Goal: Task Accomplishment & Management: Use online tool/utility

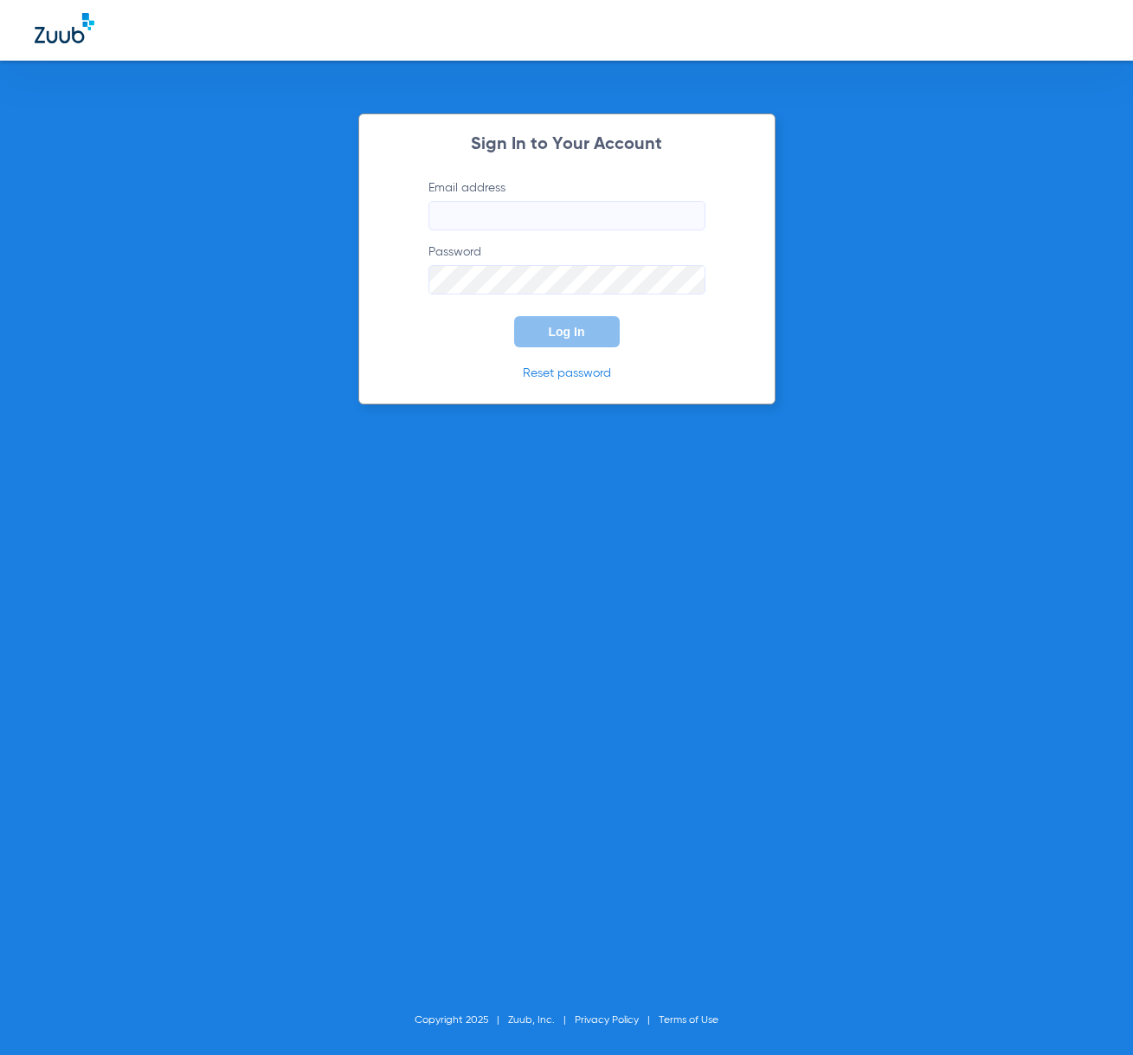
type input "[EMAIL_ADDRESS][DOMAIN_NAME]"
click at [569, 328] on span "Log In" at bounding box center [567, 332] width 36 height 14
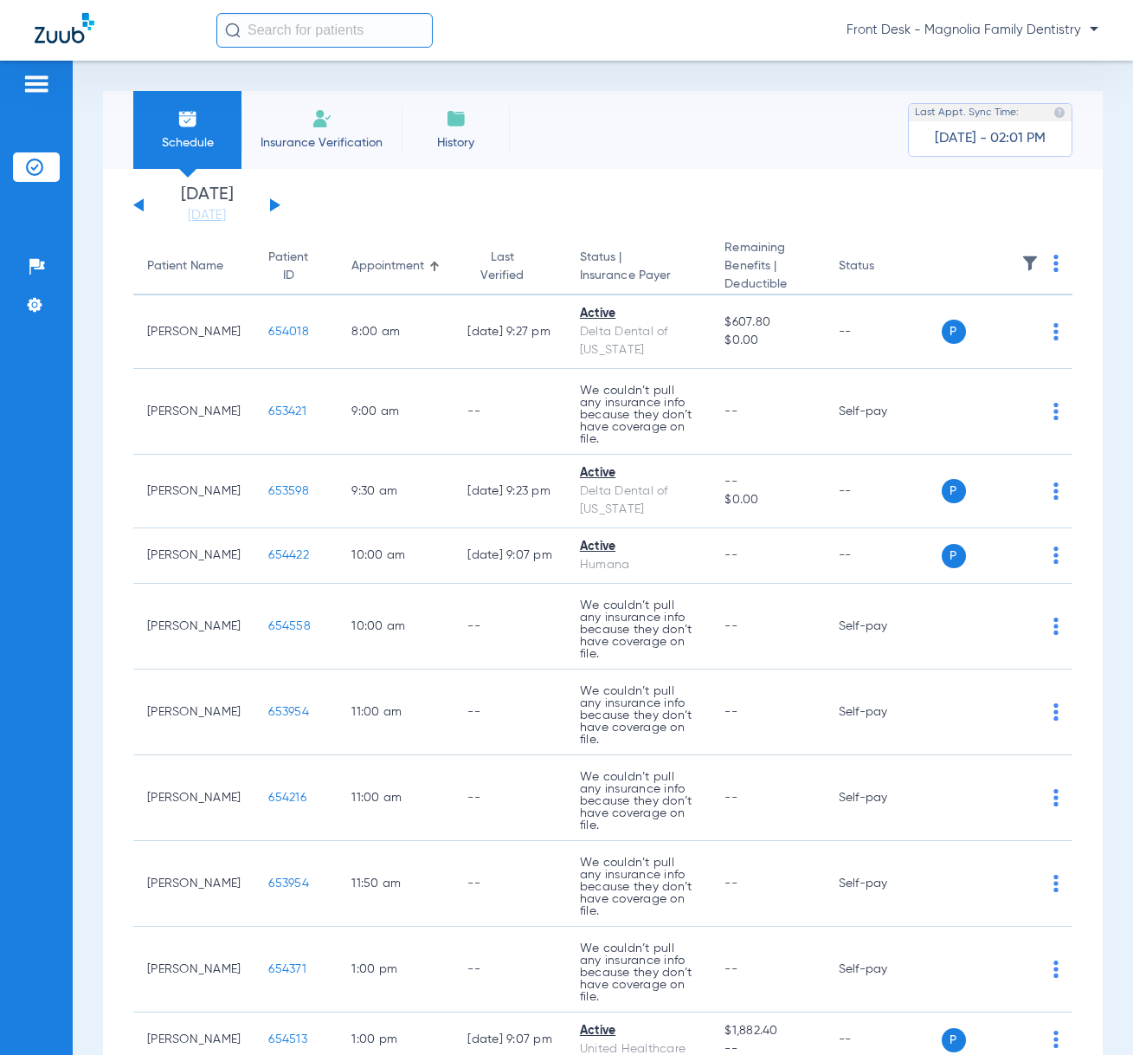
click at [312, 121] on img at bounding box center [322, 118] width 21 height 21
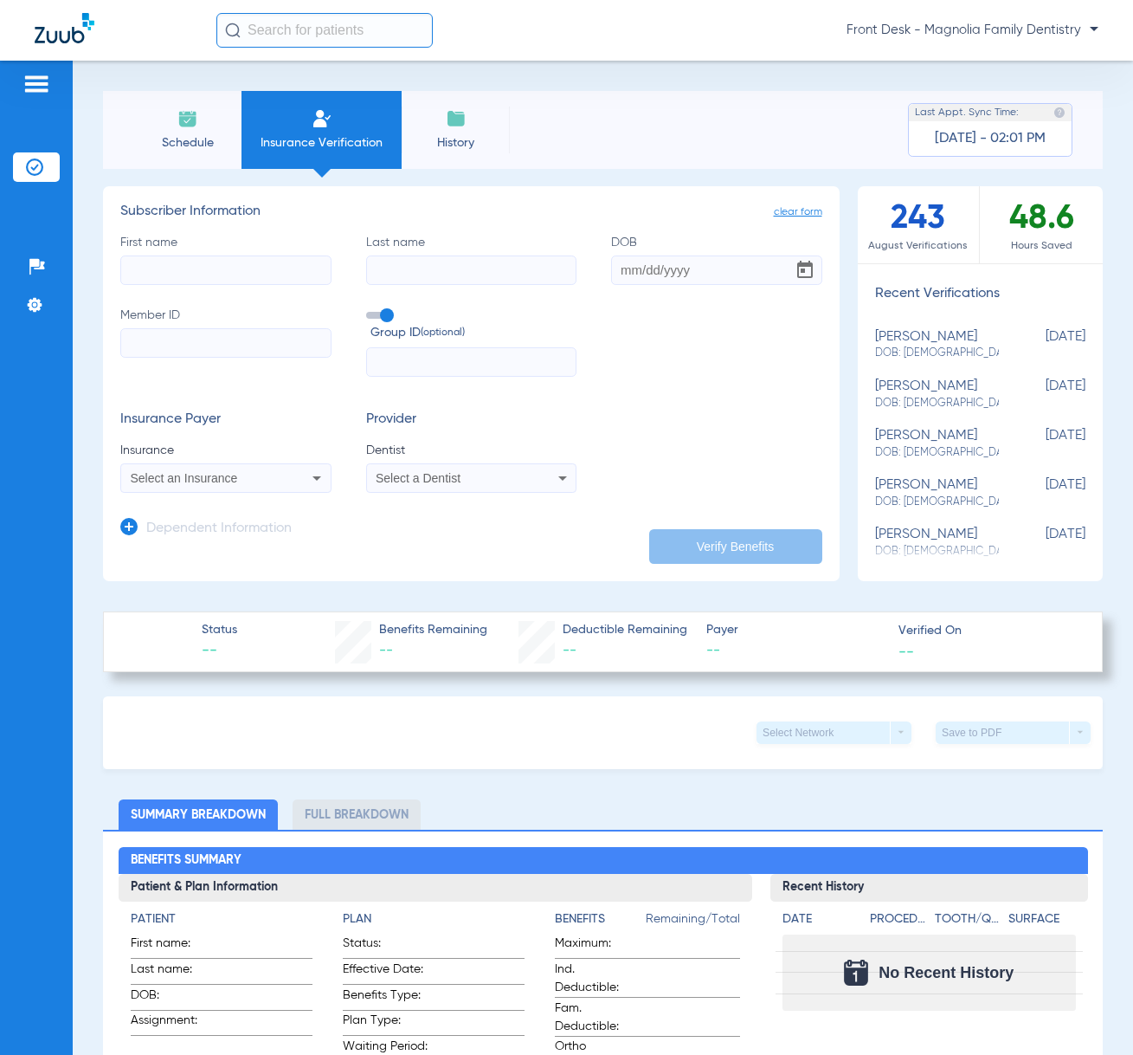
click at [151, 268] on input "First name" at bounding box center [225, 269] width 211 height 29
click at [240, 345] on input "Member ID" at bounding box center [225, 342] width 211 height 29
click at [151, 342] on input "Member ID Required" at bounding box center [225, 342] width 211 height 29
type input "4432000829"
click at [613, 269] on input "DOB" at bounding box center [716, 269] width 211 height 29
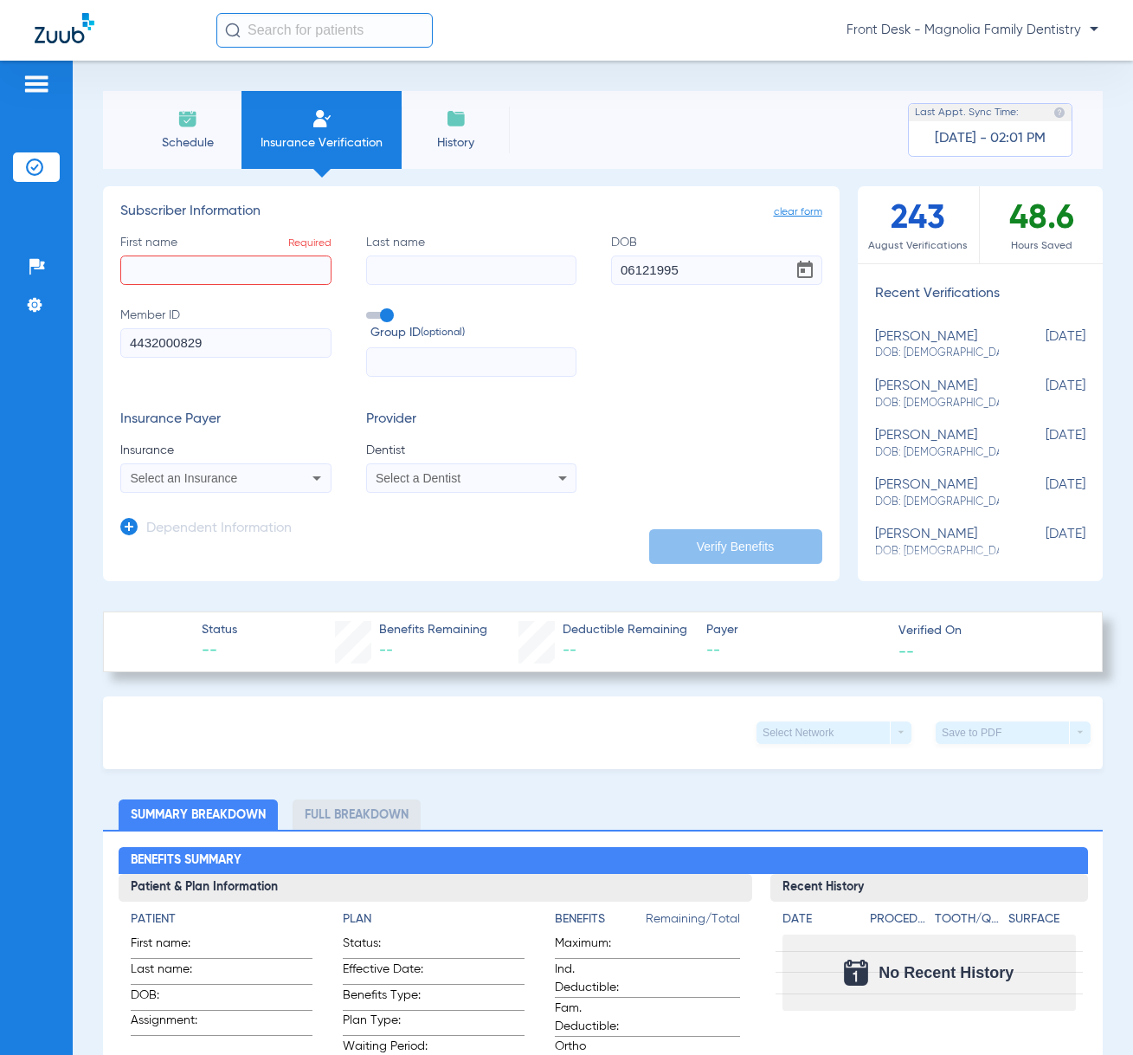
type input "[DATE]"
click at [255, 483] on div "Select an Insurance" at bounding box center [207, 478] width 152 height 12
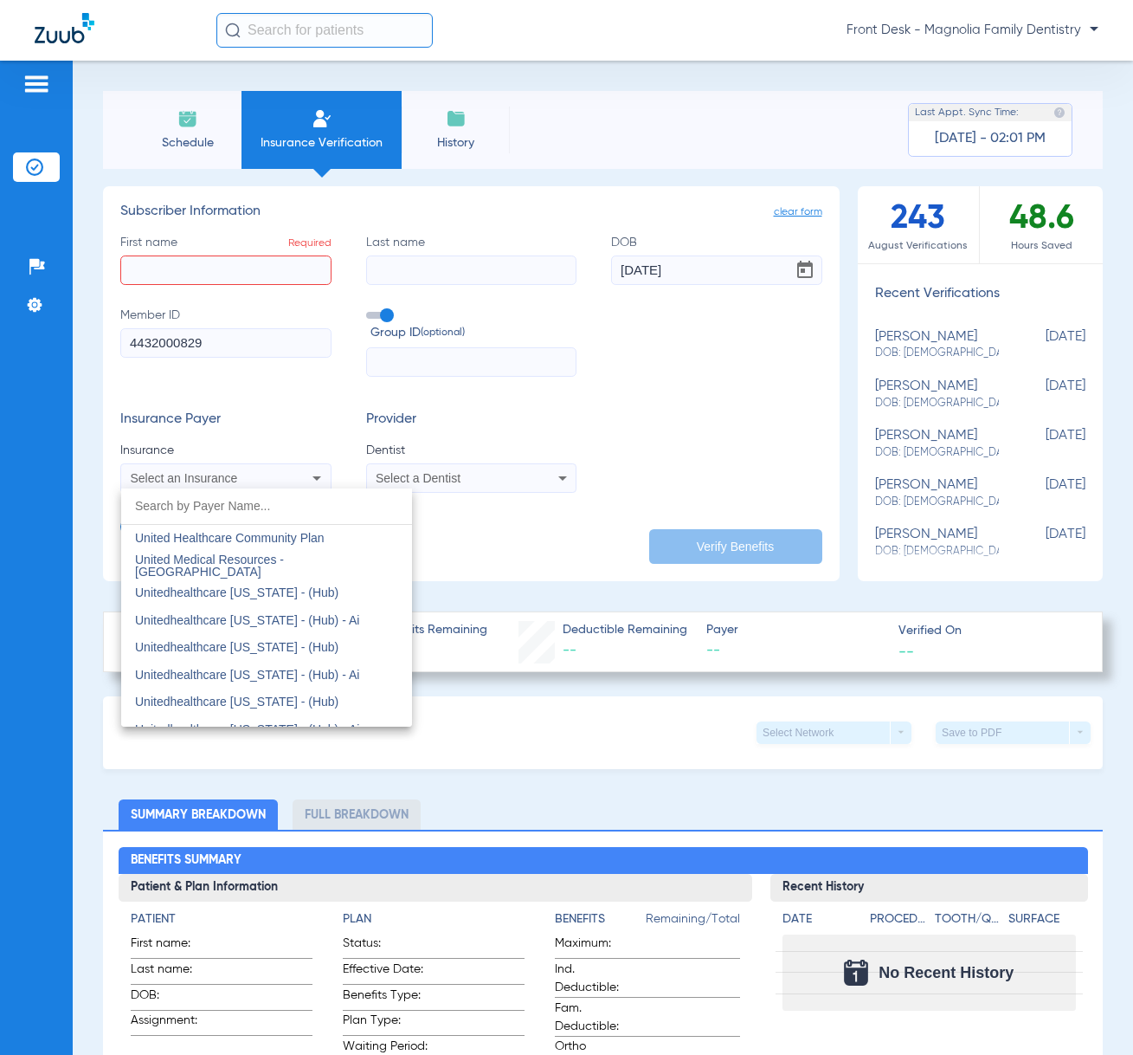
scroll to position [10390, 0]
click at [211, 545] on span "United Healthcare" at bounding box center [183, 540] width 97 height 14
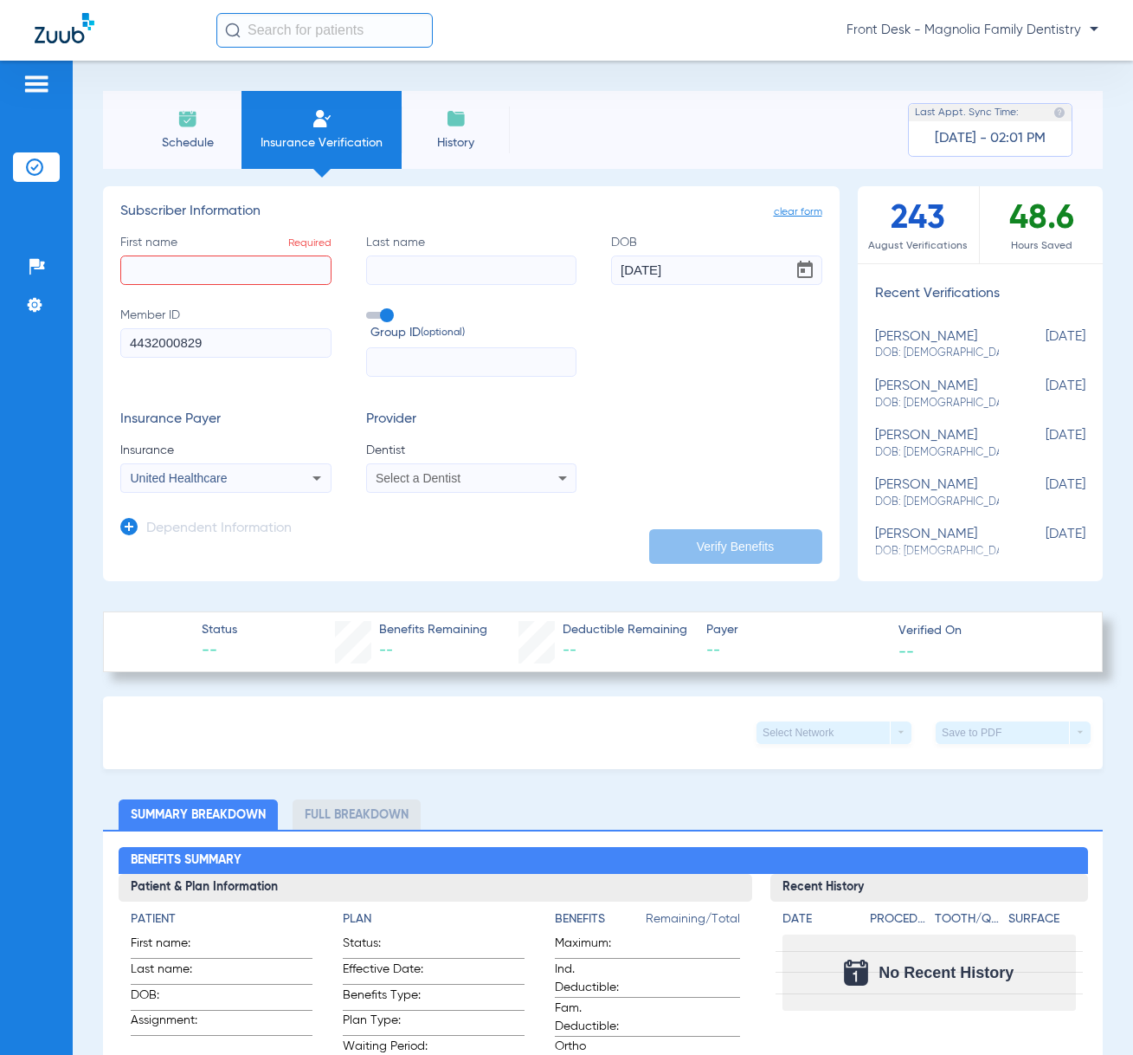
drag, startPoint x: 418, startPoint y: 478, endPoint x: 410, endPoint y: 482, distance: 9.7
click at [415, 479] on span "Select a Dentist" at bounding box center [418, 478] width 85 height 14
drag, startPoint x: 401, startPoint y: 542, endPoint x: 354, endPoint y: 459, distance: 95.4
click at [398, 542] on span "[PERSON_NAME]" at bounding box center [428, 539] width 101 height 14
click at [173, 268] on input "First name Required" at bounding box center [225, 269] width 211 height 29
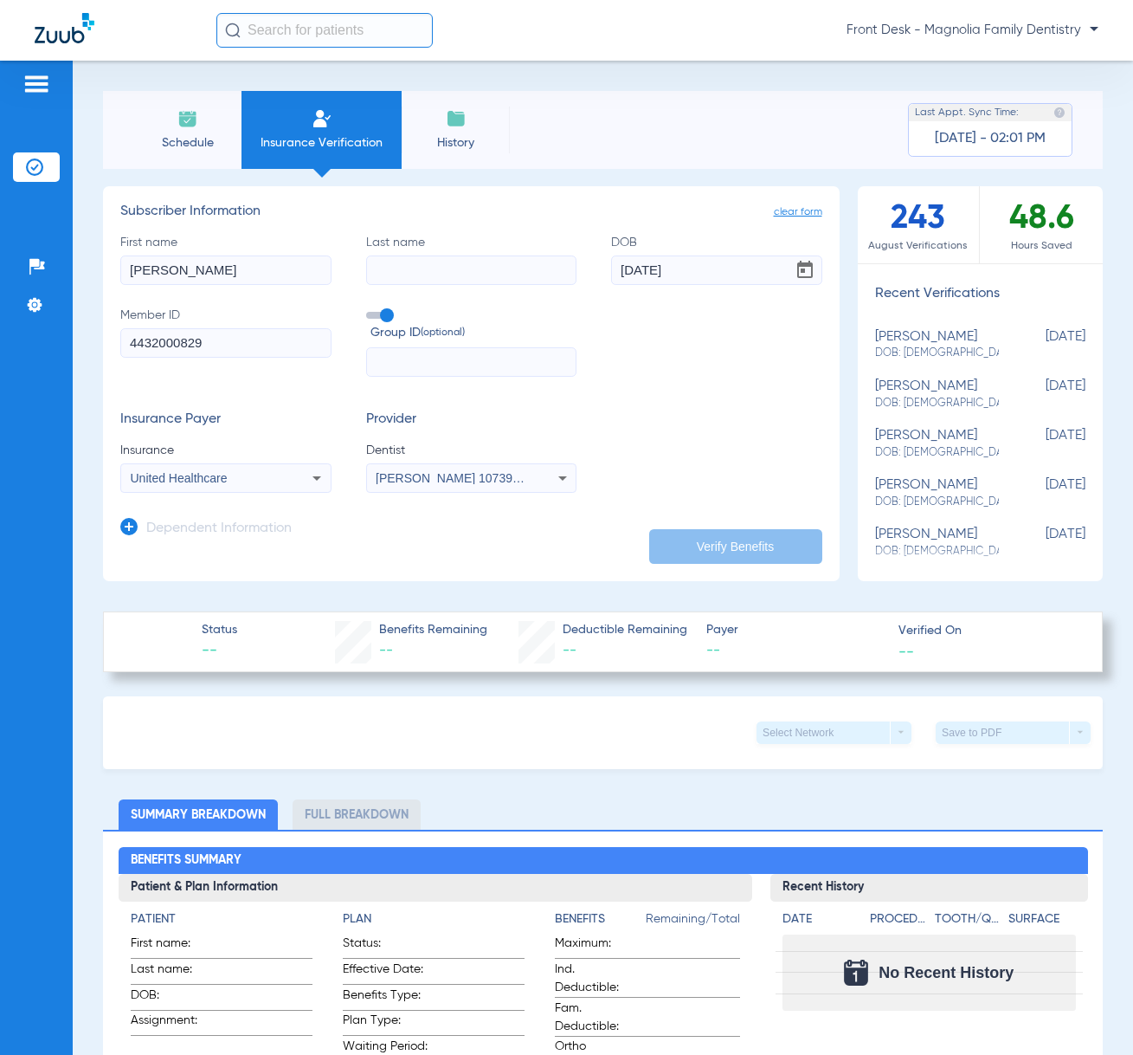
type input "[PERSON_NAME]"
click at [390, 358] on input "text" at bounding box center [471, 361] width 211 height 29
type input "569008"
drag, startPoint x: 730, startPoint y: 568, endPoint x: 726, endPoint y: 553, distance: 15.3
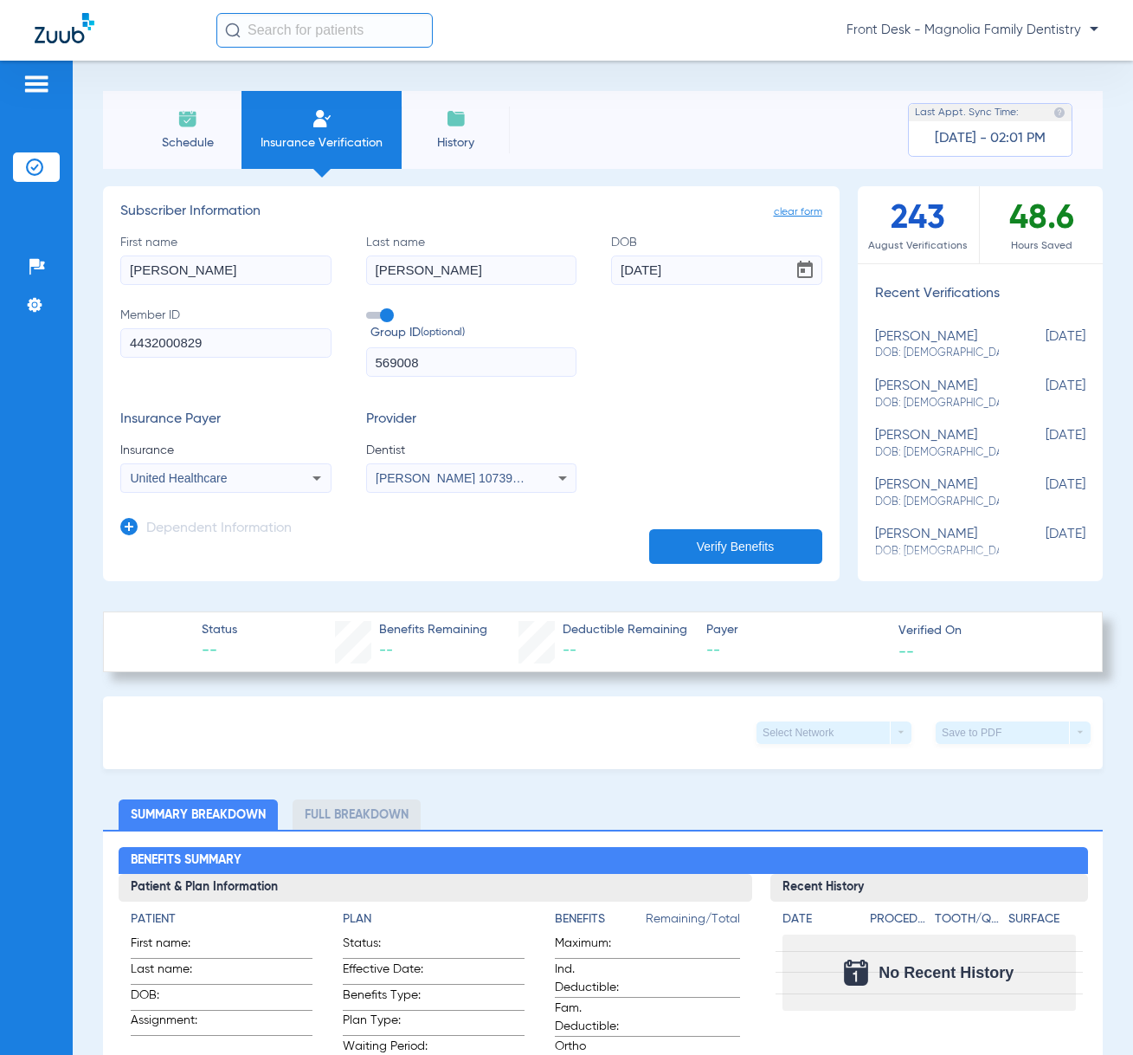
click at [728, 566] on app-manual-verification-form "clear form Subscriber Information First name [PERSON_NAME] Last name [PERSON_NA…" at bounding box center [471, 383] width 737 height 395
click at [722, 551] on button "Verify Benefits" at bounding box center [735, 546] width 173 height 35
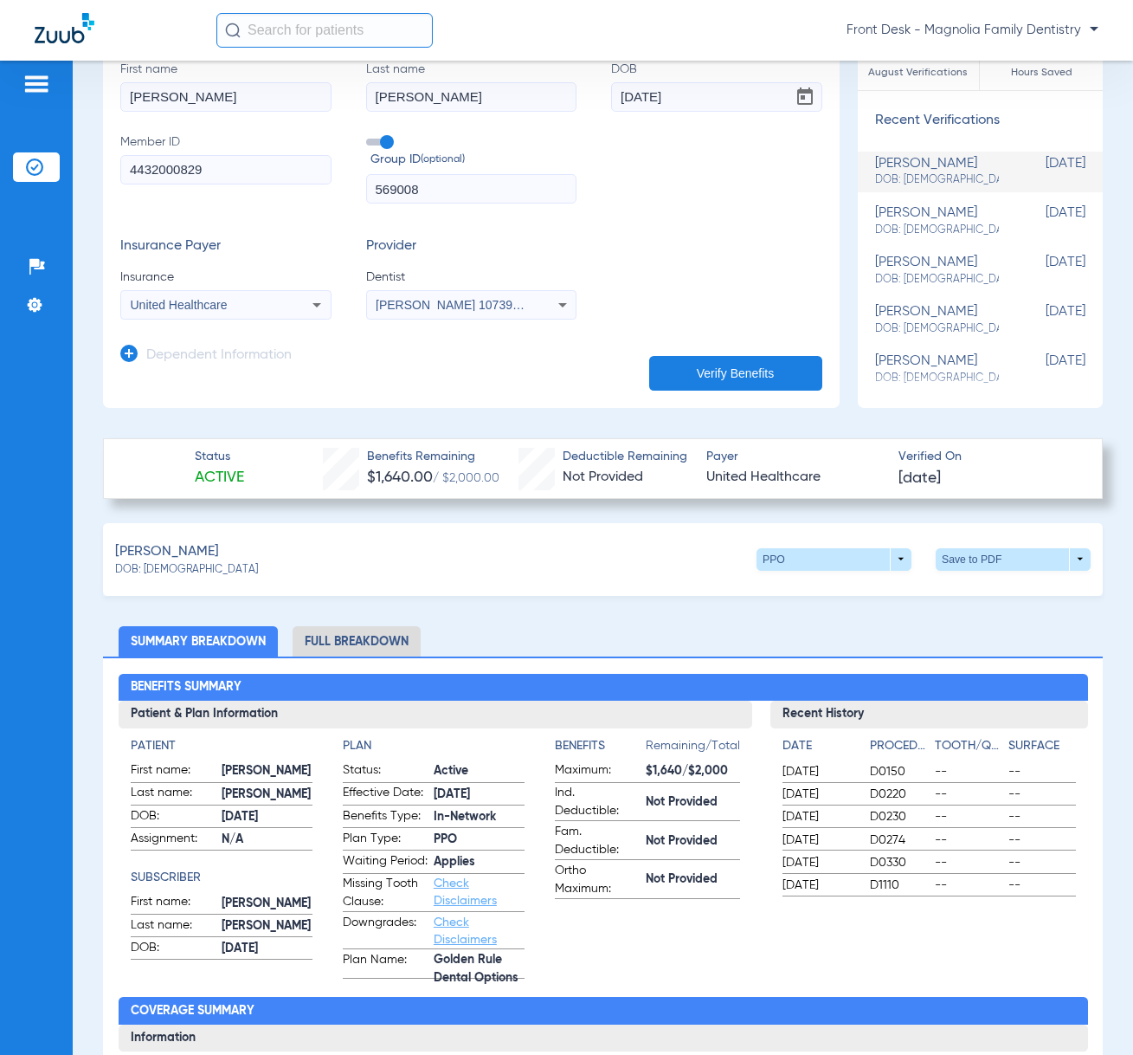
scroll to position [260, 0]
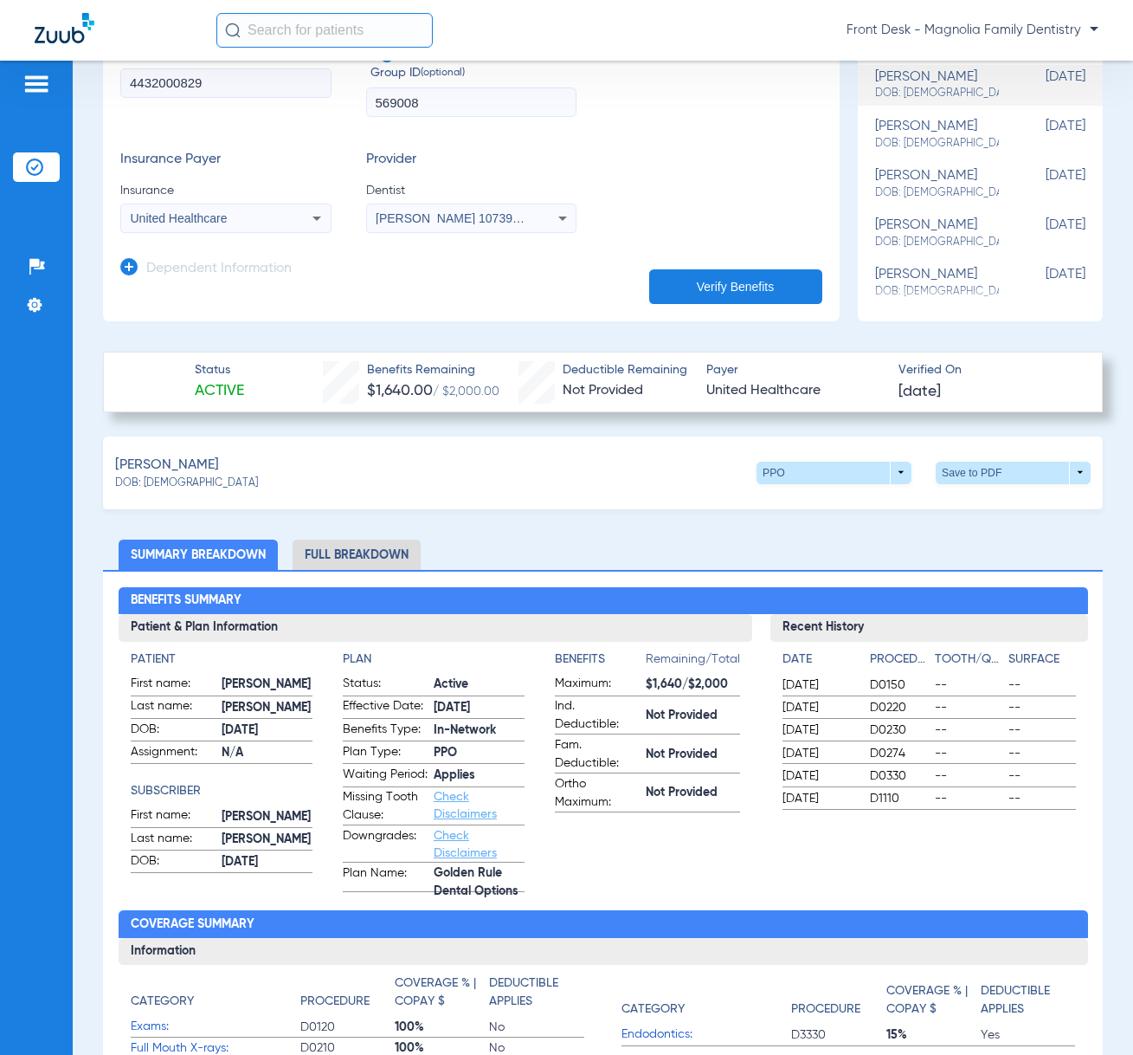
click at [334, 549] on li "Full Breakdown" at bounding box center [357, 554] width 128 height 30
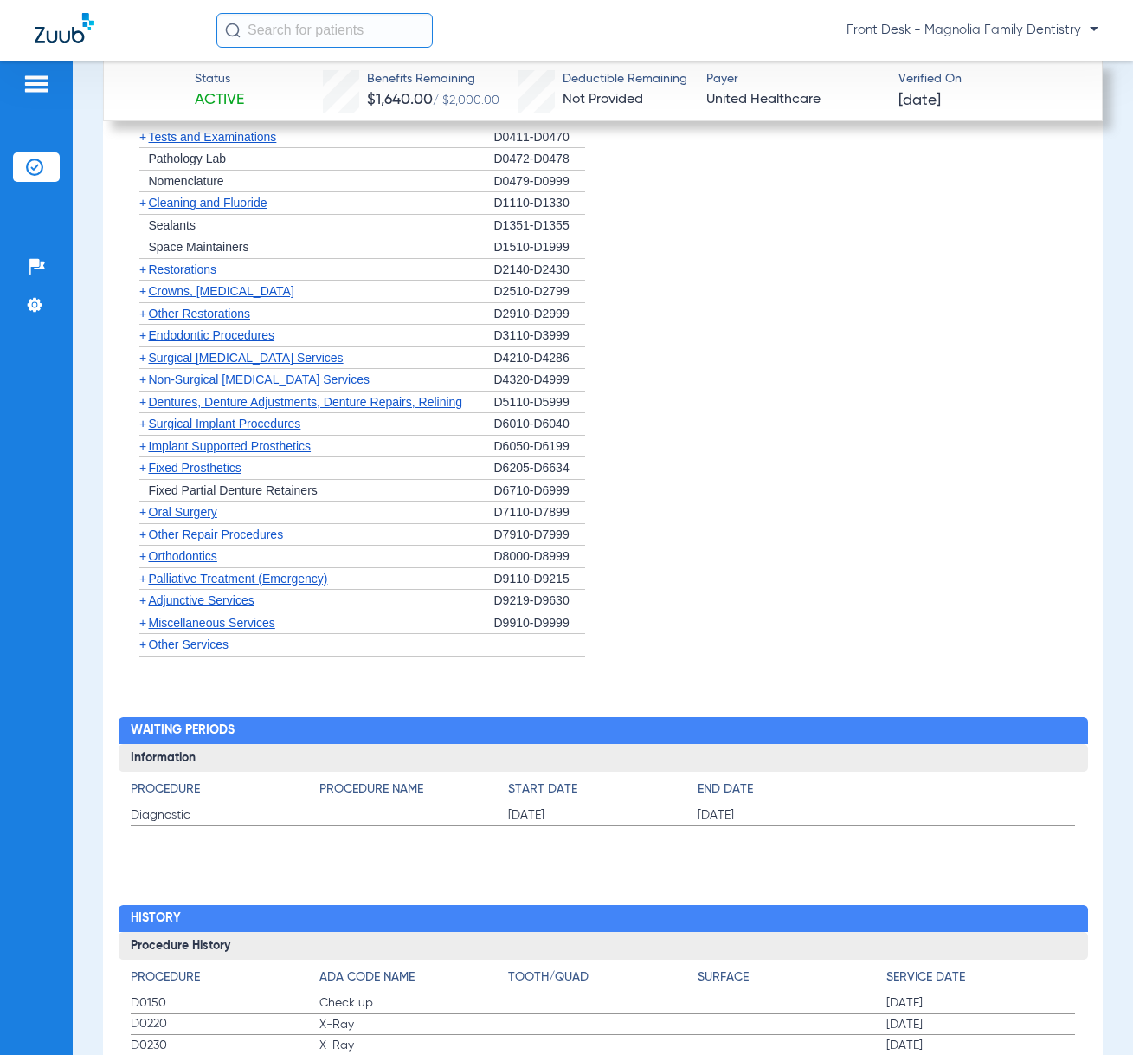
scroll to position [2944, 0]
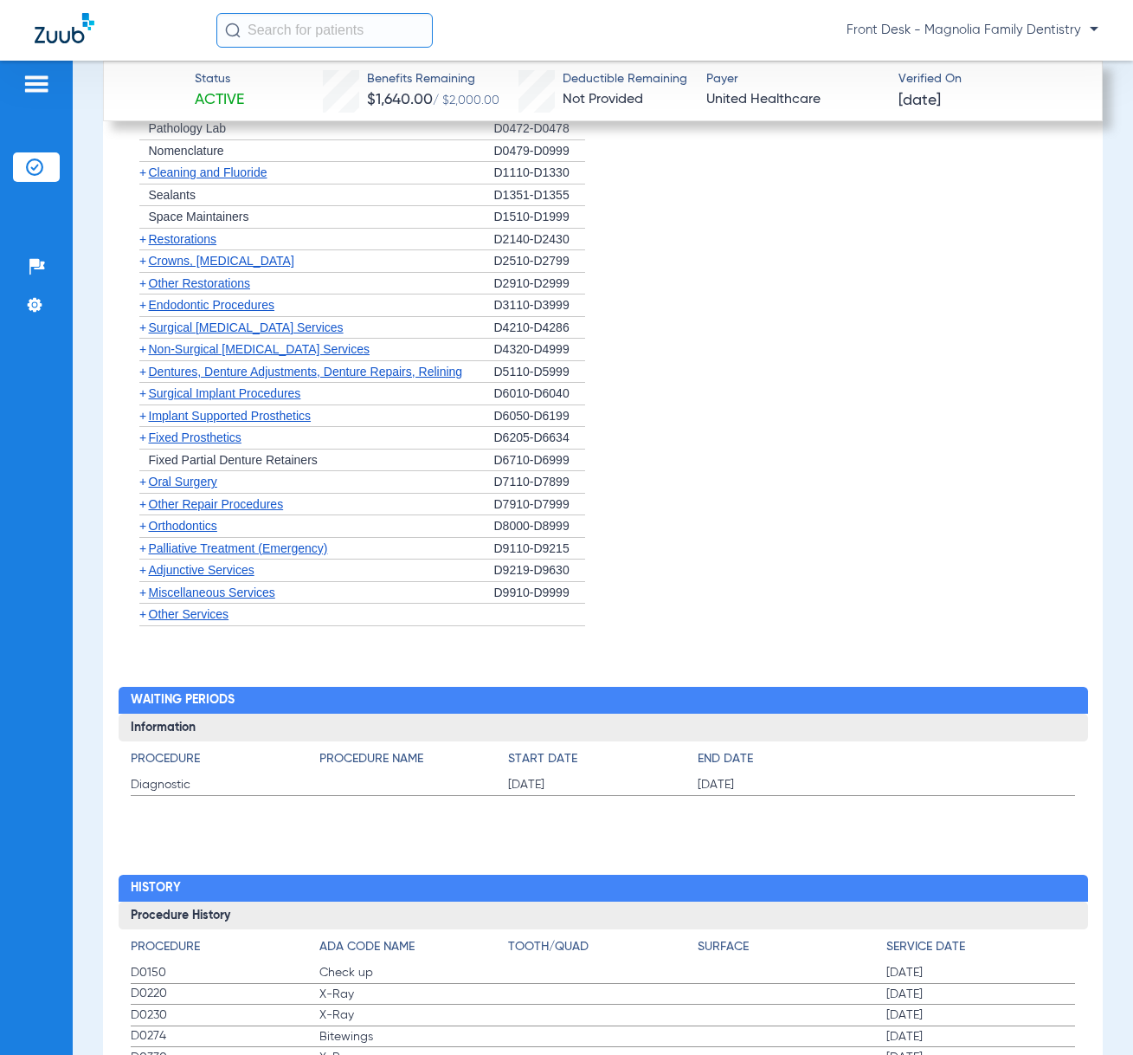
click at [145, 621] on span "+" at bounding box center [142, 614] width 7 height 14
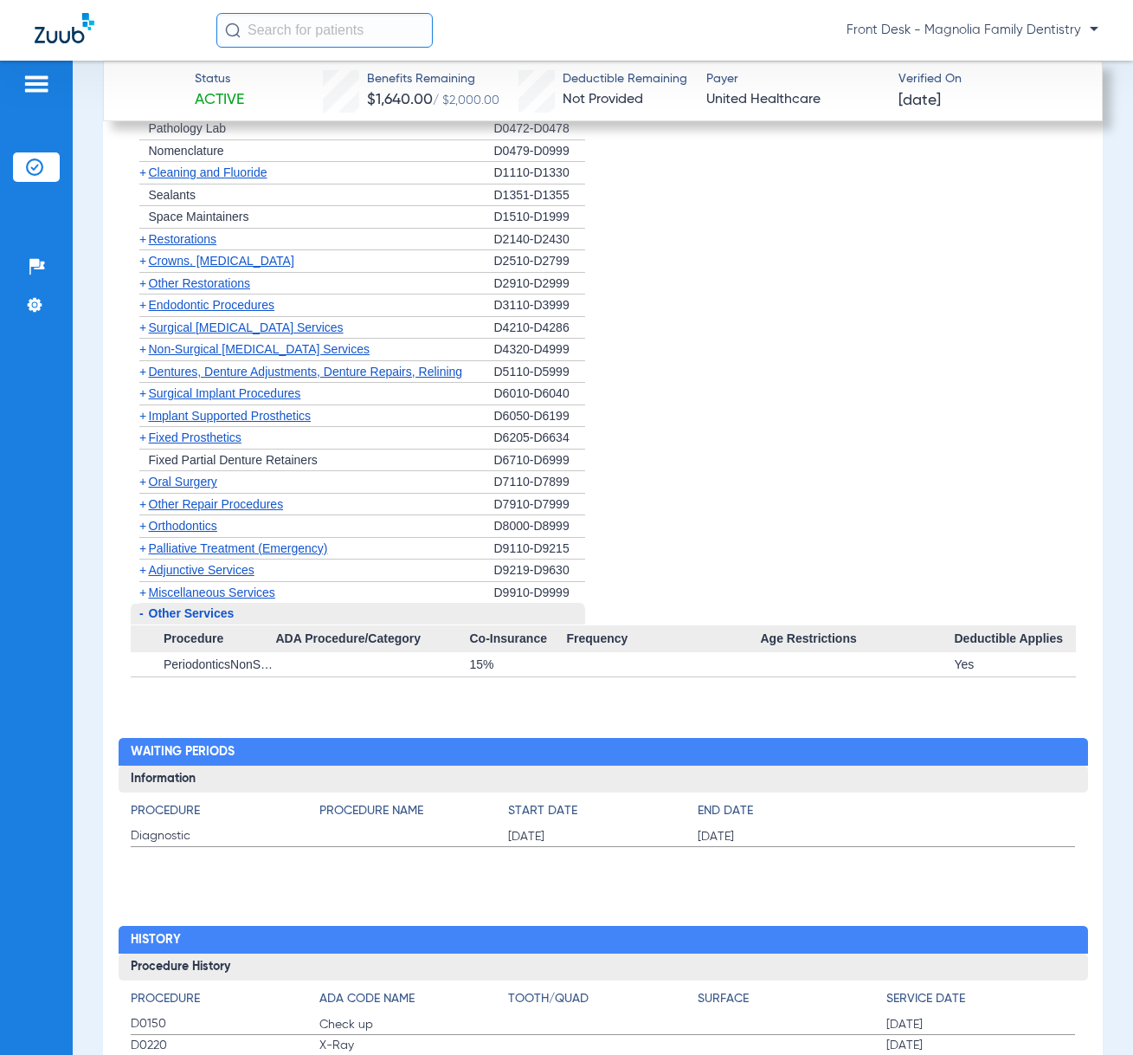
click at [145, 624] on span "-" at bounding box center [140, 614] width 18 height 22
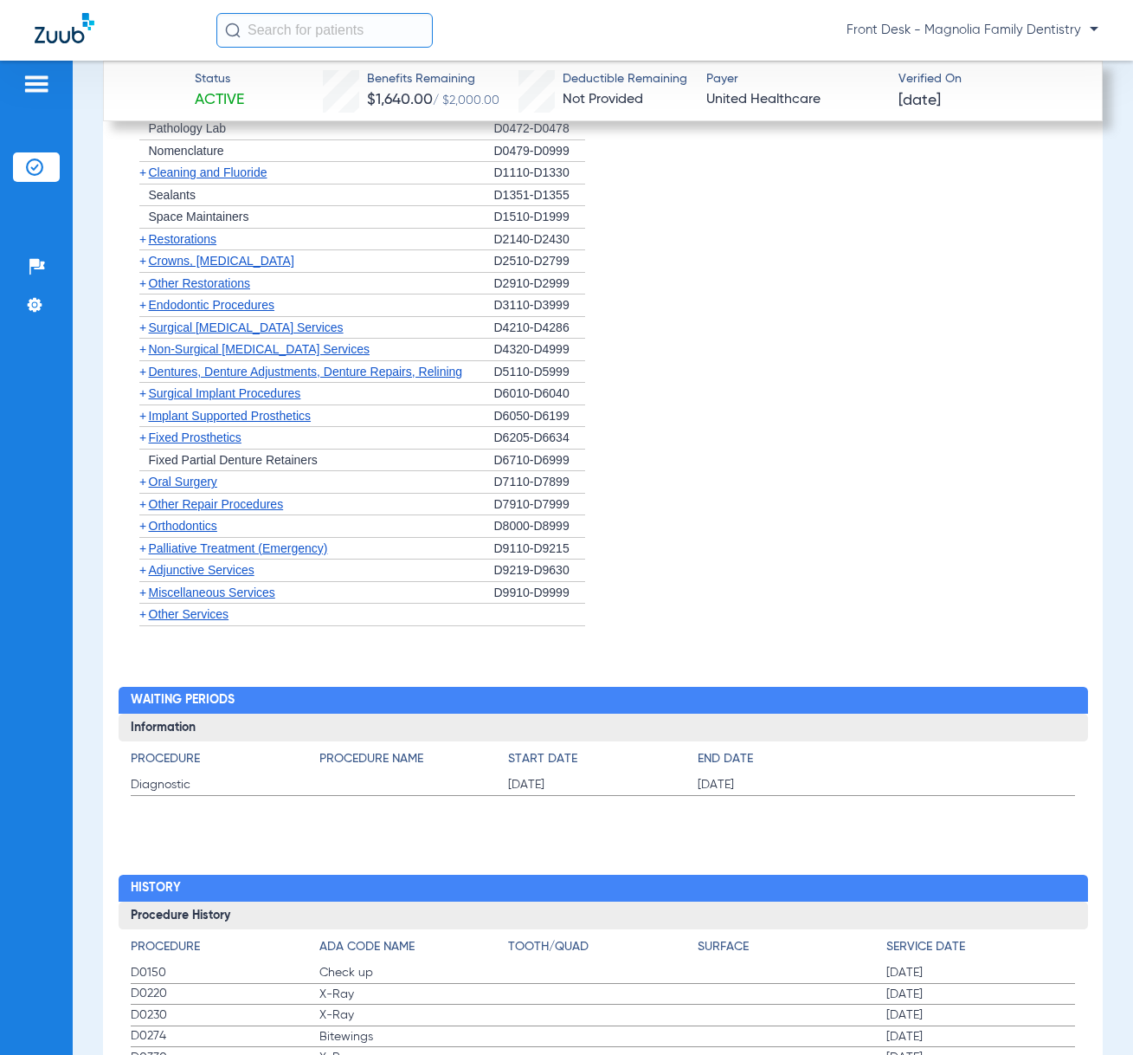
click at [139, 599] on span "+" at bounding box center [142, 592] width 7 height 14
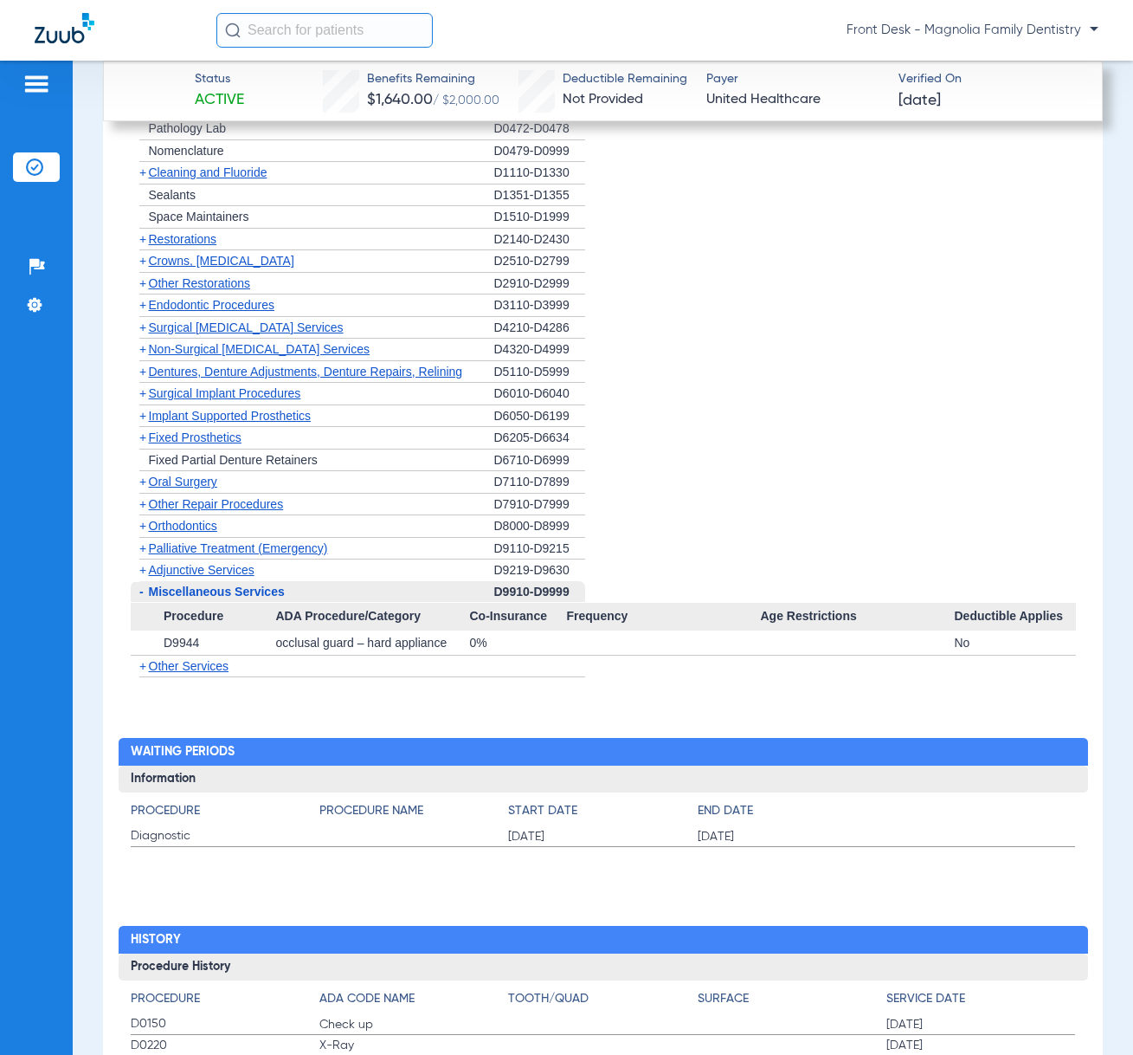
click at [139, 598] on span "-" at bounding box center [141, 591] width 4 height 14
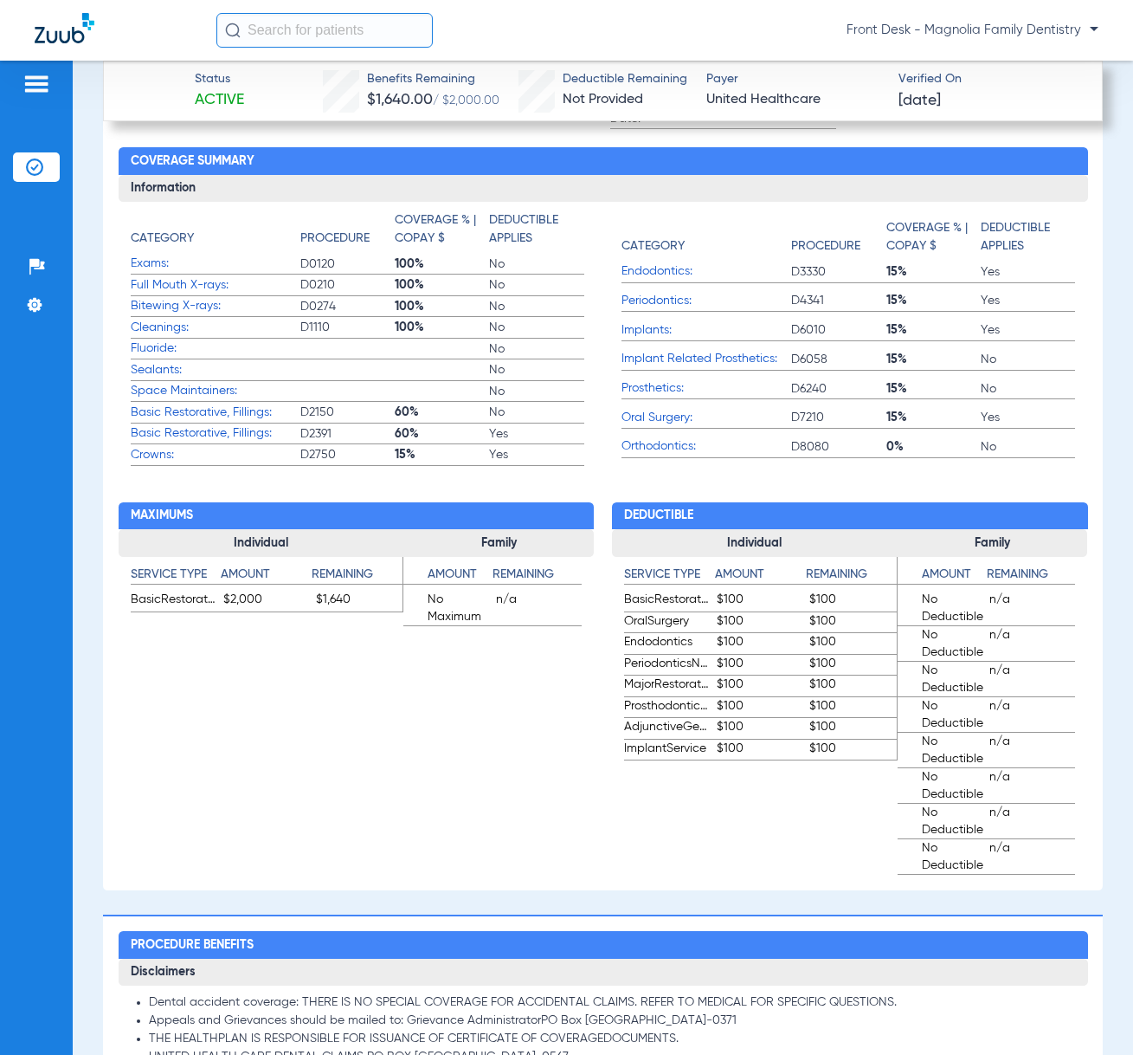
scroll to position [1126, 0]
